Goal: Task Accomplishment & Management: Complete application form

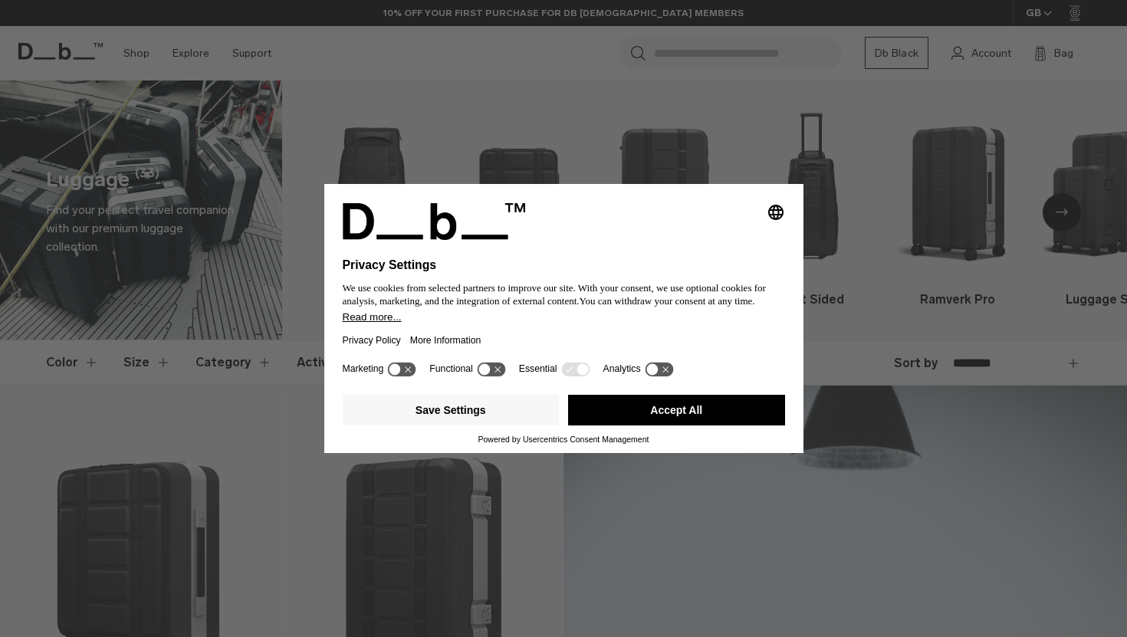
click at [593, 414] on button "Accept All" at bounding box center [676, 410] width 217 height 31
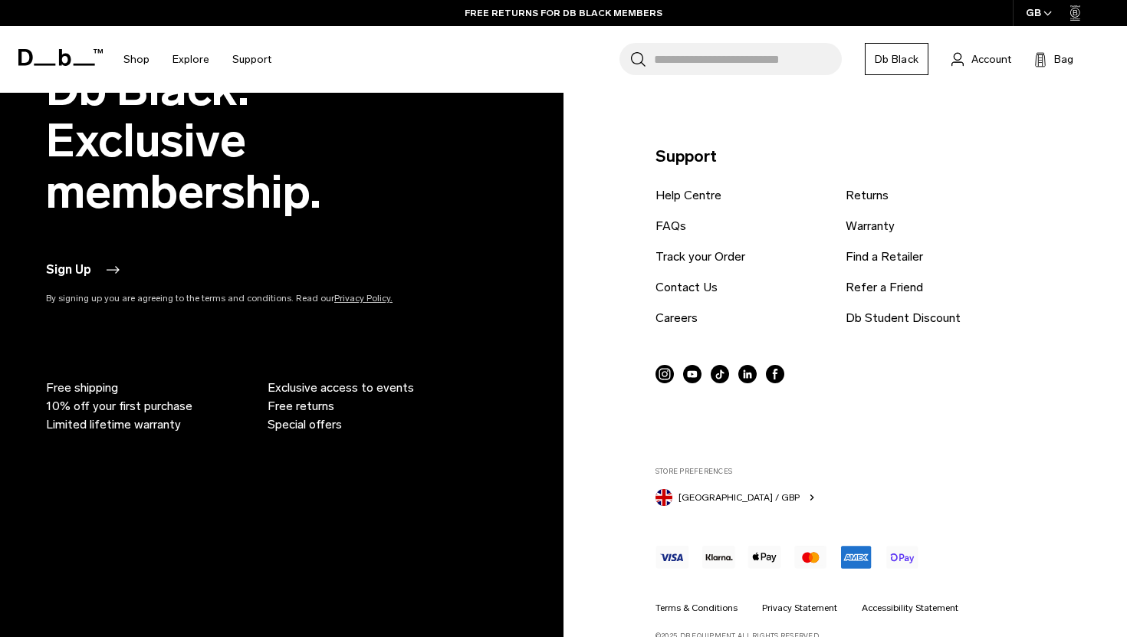
scroll to position [6012, 0]
click at [873, 222] on link "Warranty" at bounding box center [870, 225] width 49 height 18
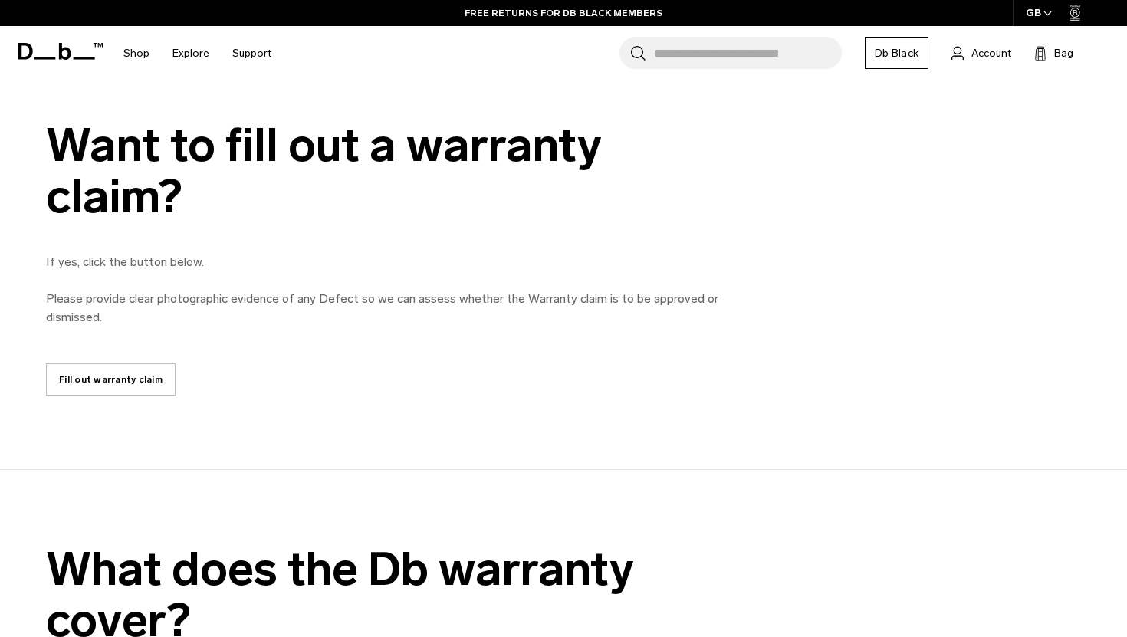
scroll to position [616, 0]
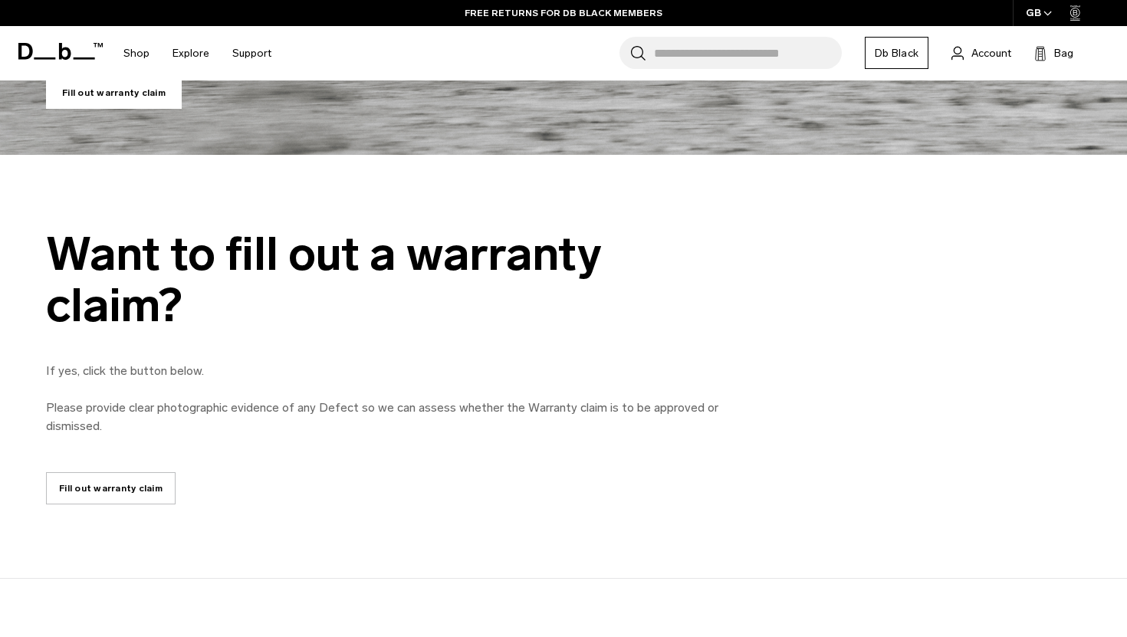
click at [114, 466] on div "Want to fill out a warranty claim? If yes, click the button below. Please provi…" at bounding box center [563, 366] width 1127 height 276
click at [118, 491] on link "Fill out warranty claim" at bounding box center [111, 488] width 130 height 32
